Goal: Check status: Check status

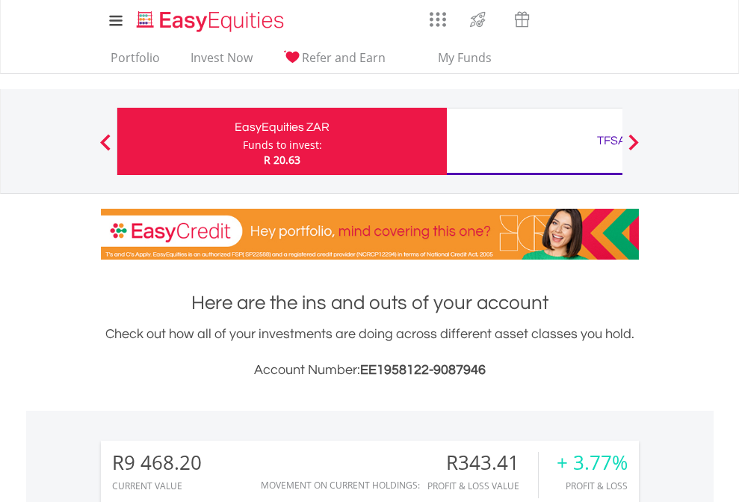
click at [243, 141] on div "Funds to invest:" at bounding box center [282, 145] width 79 height 15
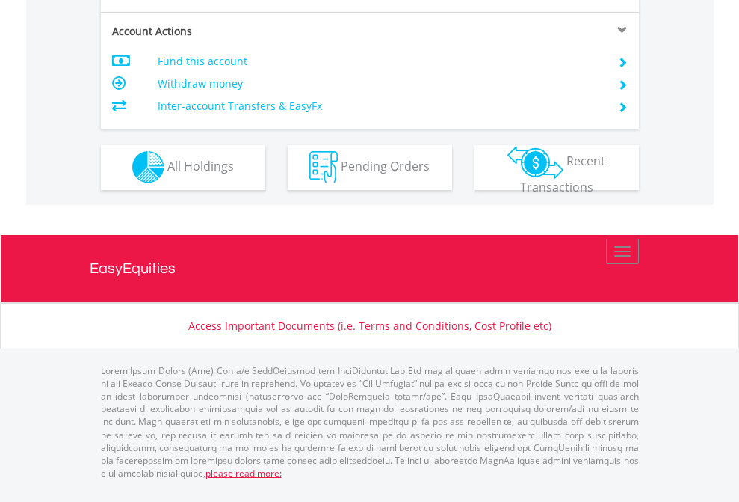
scroll to position [1398, 0]
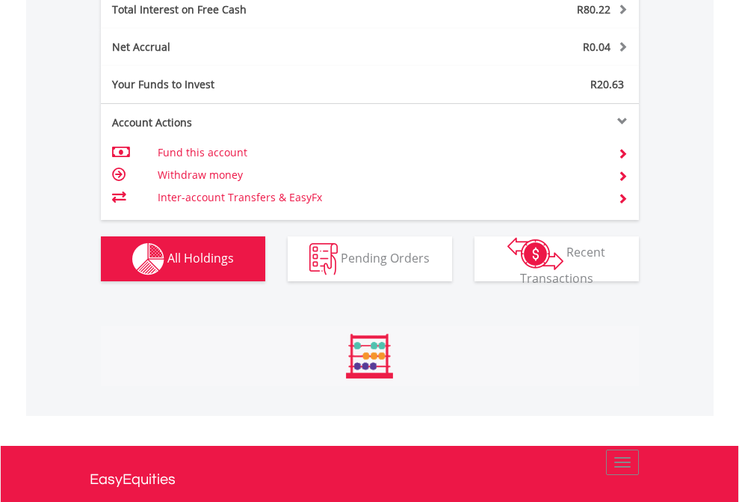
scroll to position [144, 235]
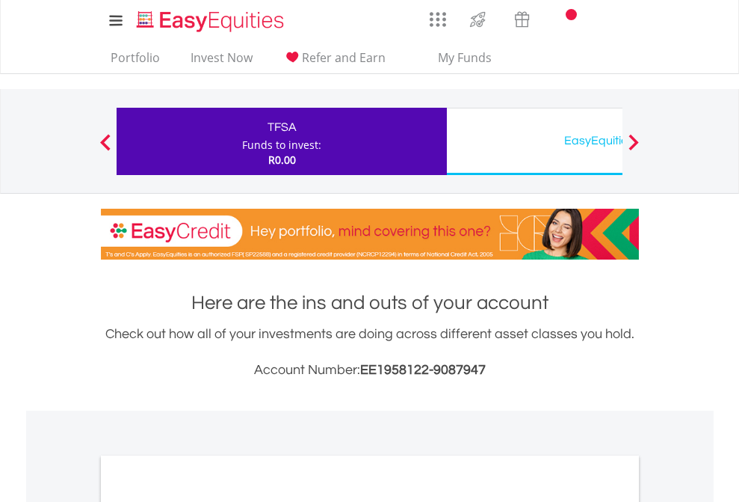
scroll to position [898, 0]
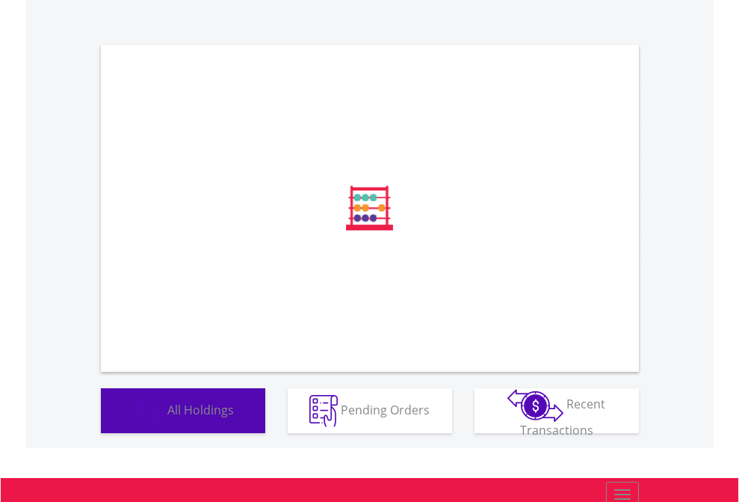
click at [167, 417] on span "All Holdings" at bounding box center [200, 409] width 67 height 16
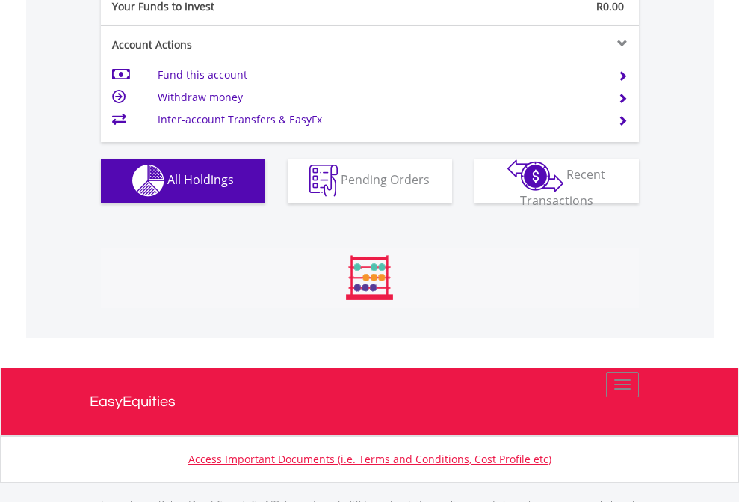
scroll to position [1480, 0]
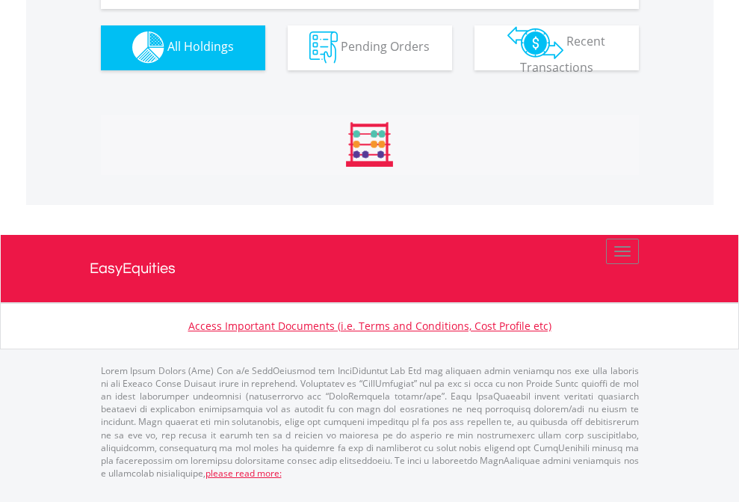
scroll to position [1480, 0]
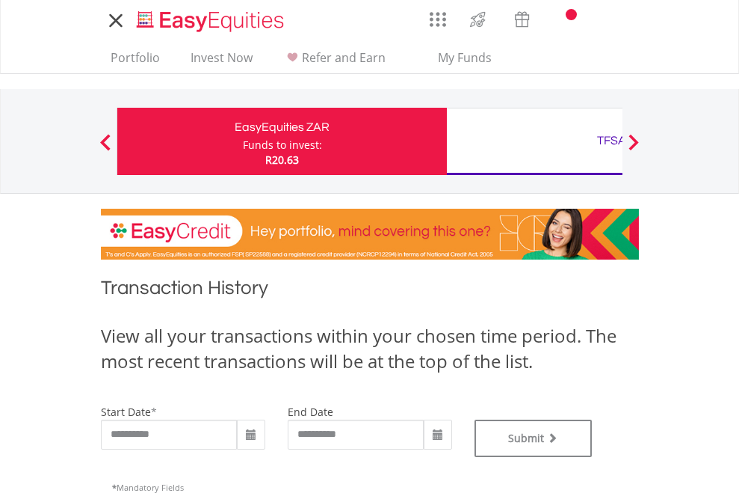
type input "**********"
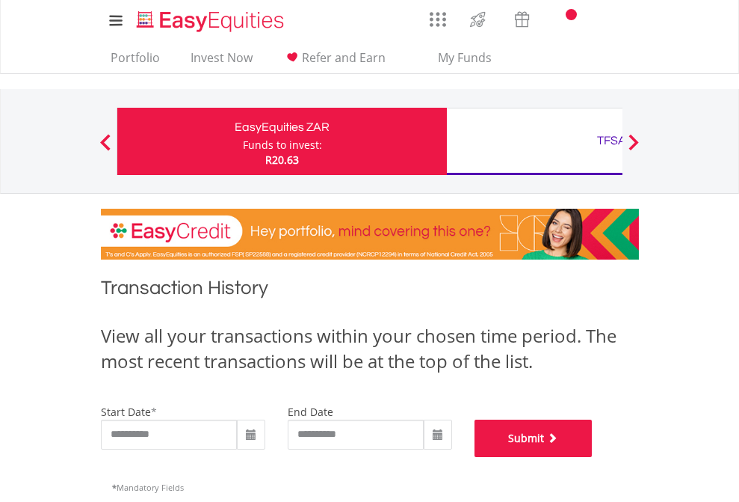
click at [593, 457] on button "Submit" at bounding box center [534, 437] width 118 height 37
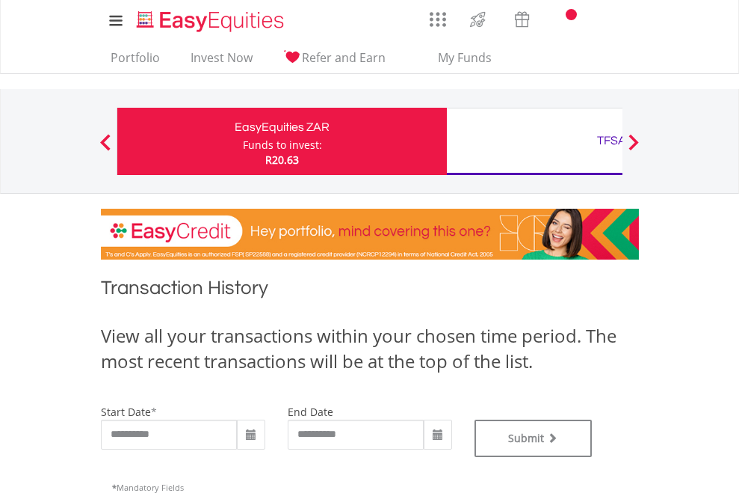
click at [534, 141] on div "TFSA" at bounding box center [612, 140] width 312 height 21
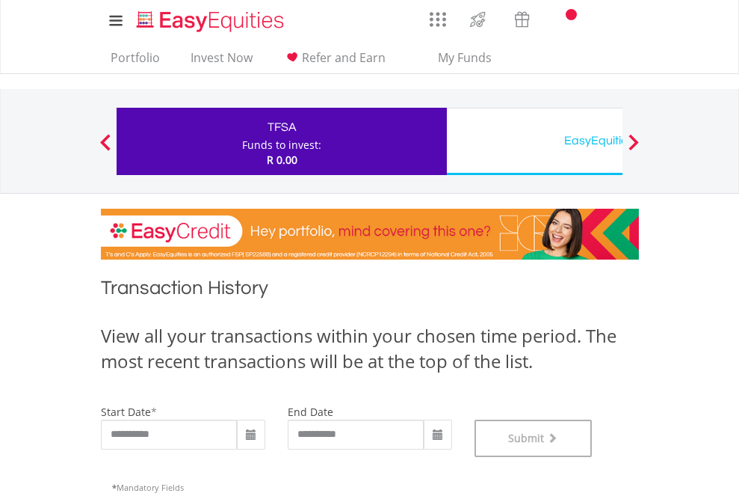
scroll to position [606, 0]
click at [534, 141] on div "EasyEquities USD" at bounding box center [612, 140] width 312 height 21
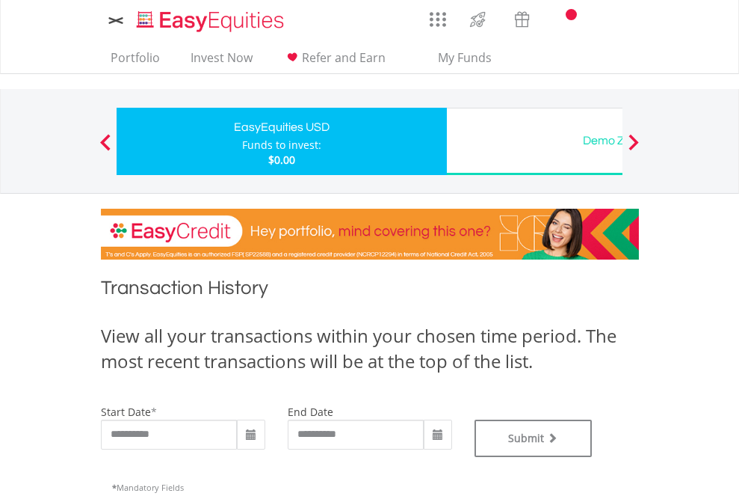
type input "**********"
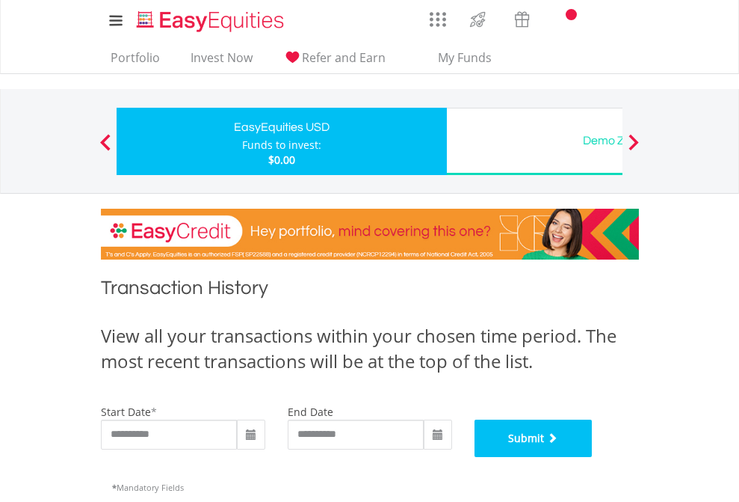
click at [593, 457] on button "Submit" at bounding box center [534, 437] width 118 height 37
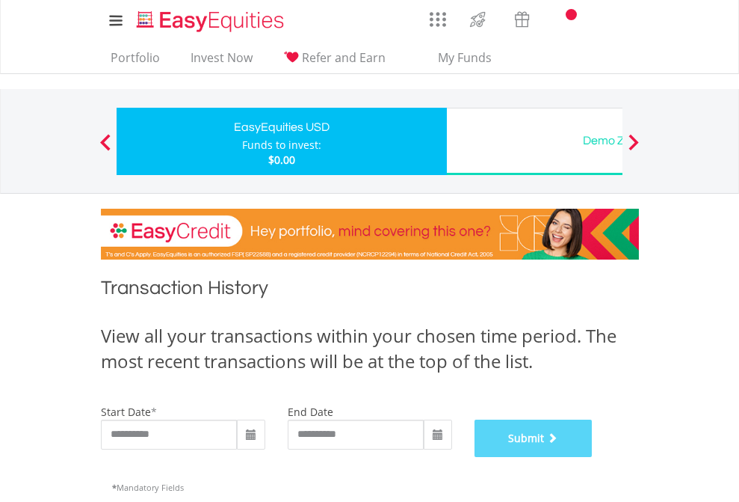
scroll to position [606, 0]
